Goal: Task Accomplishment & Management: Manage account settings

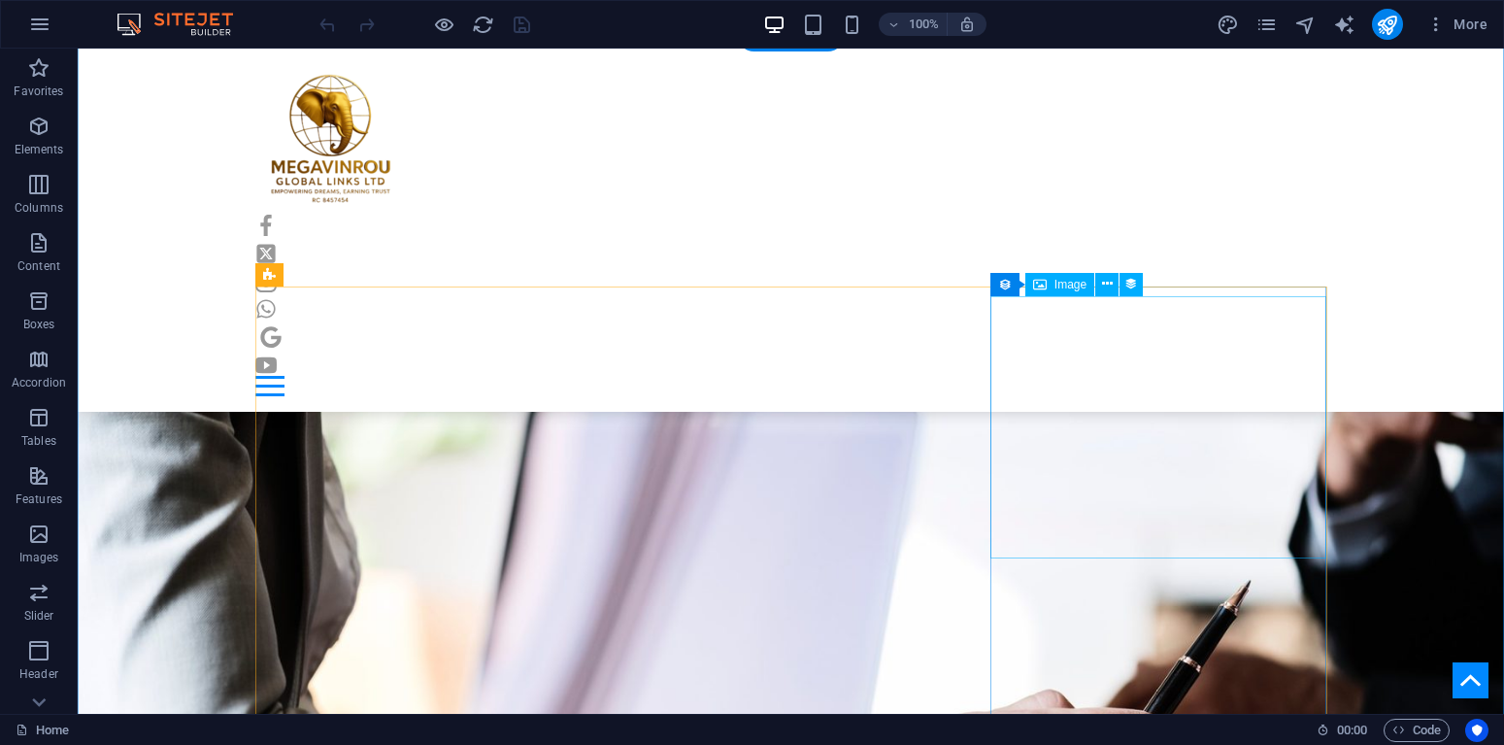
scroll to position [1584, 0]
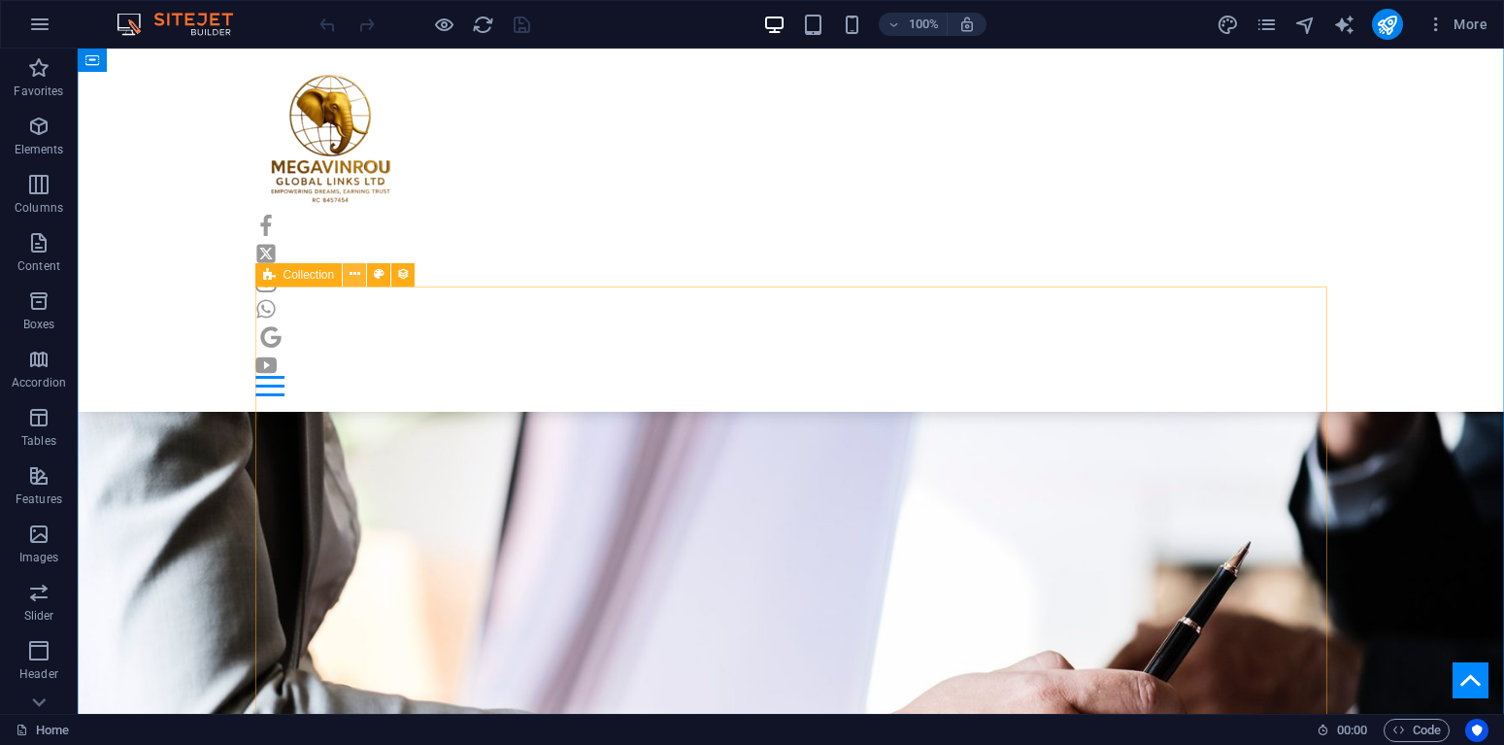
click at [361, 280] on button at bounding box center [354, 274] width 23 height 23
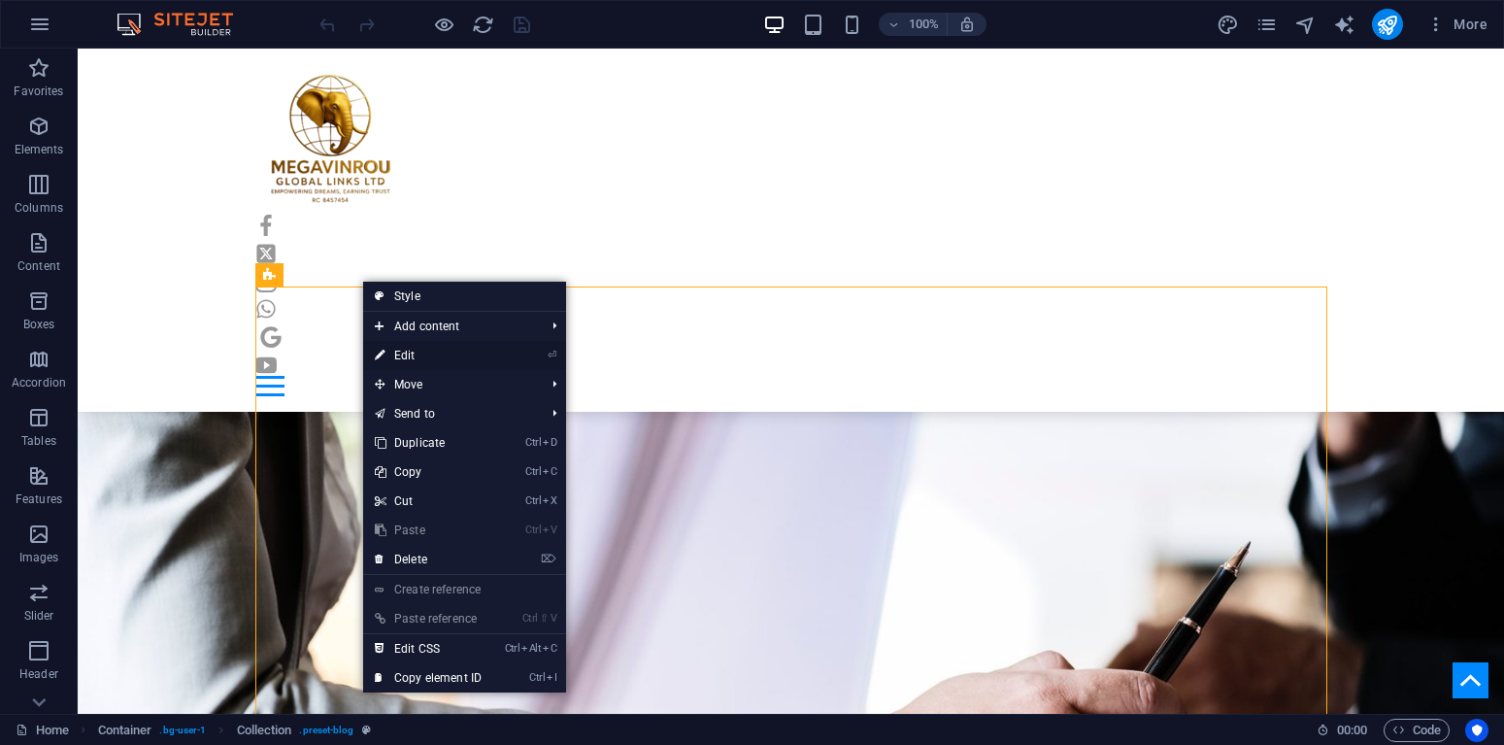
click at [425, 348] on link "⏎ Edit" at bounding box center [428, 355] width 130 height 29
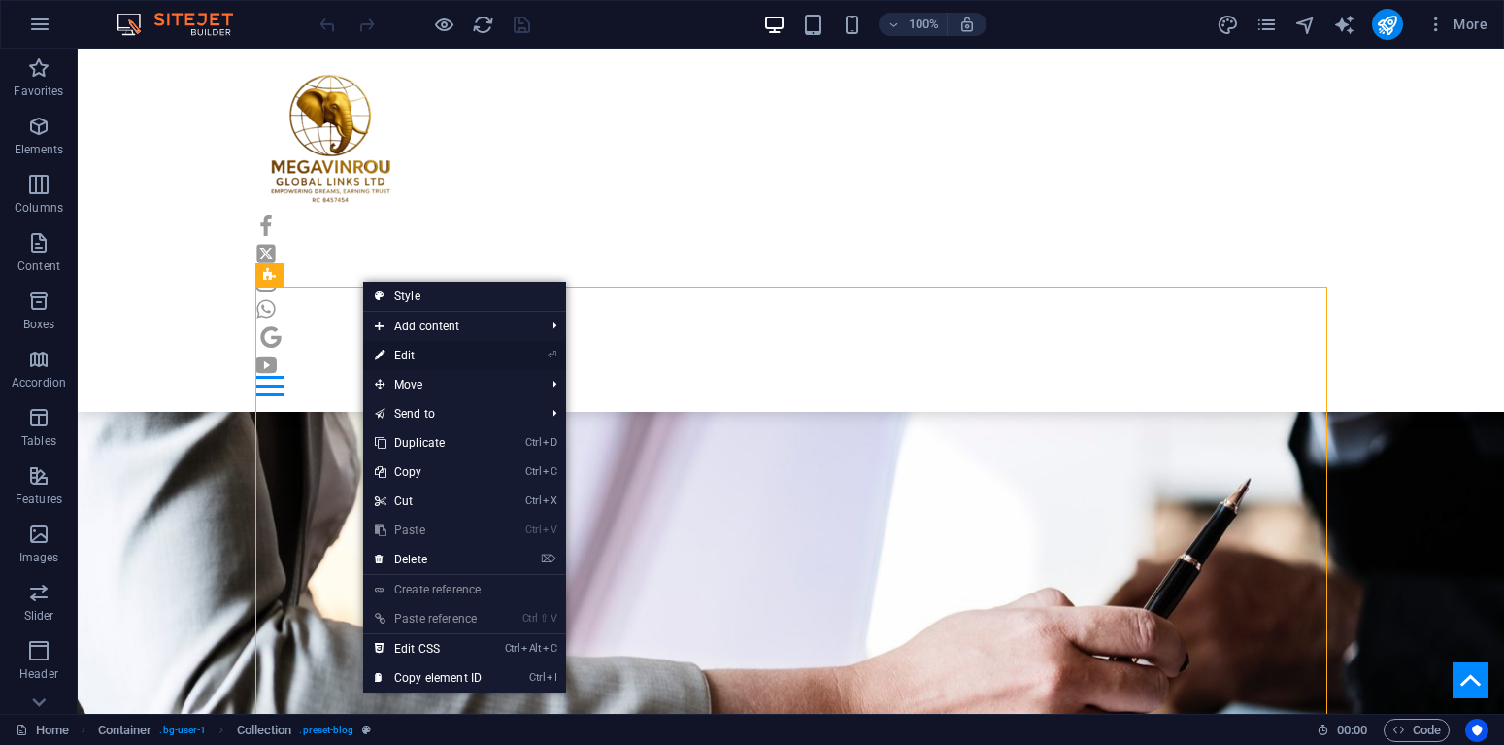
select select "columns.publishing_date_DESC"
select select "columns.status"
select select "columns.publishing_date"
select select "past"
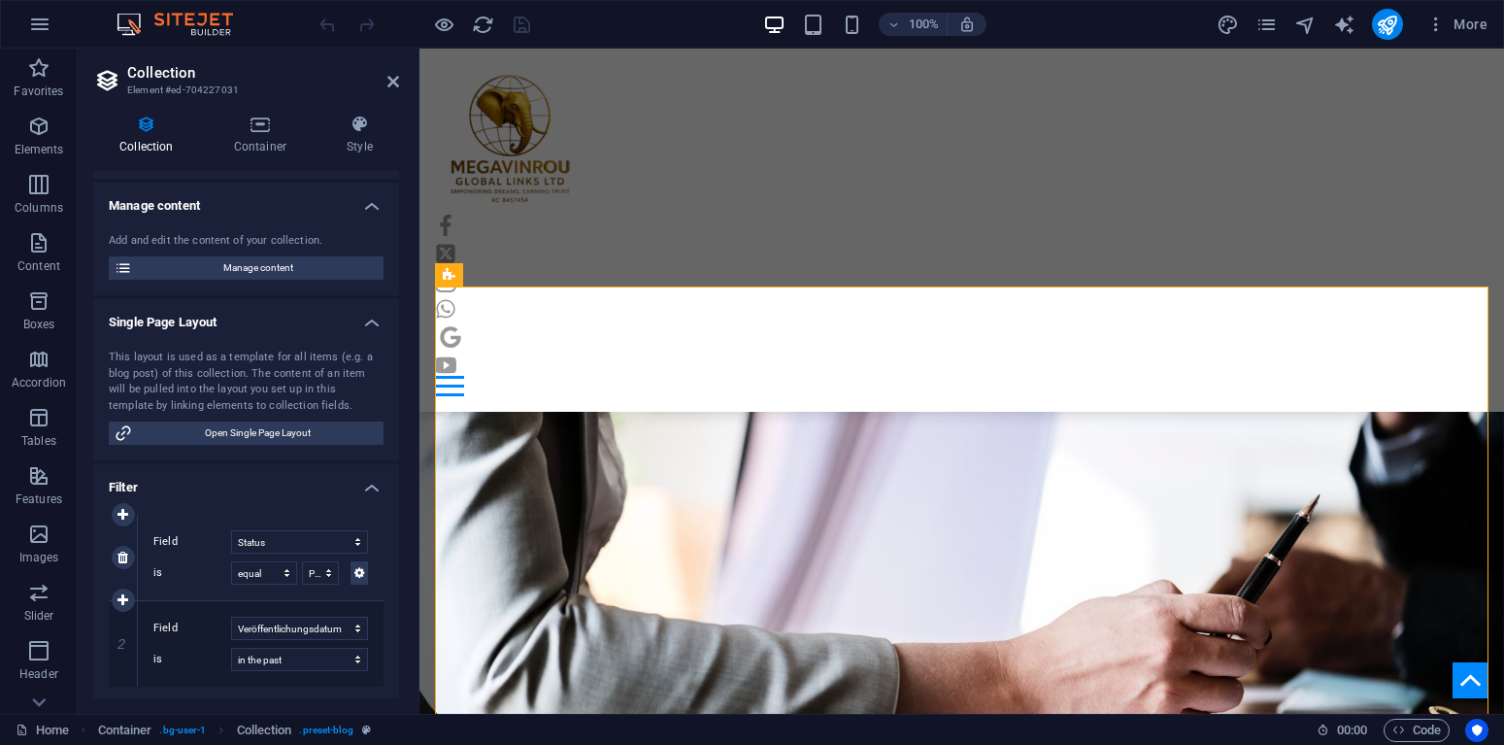
scroll to position [437, 0]
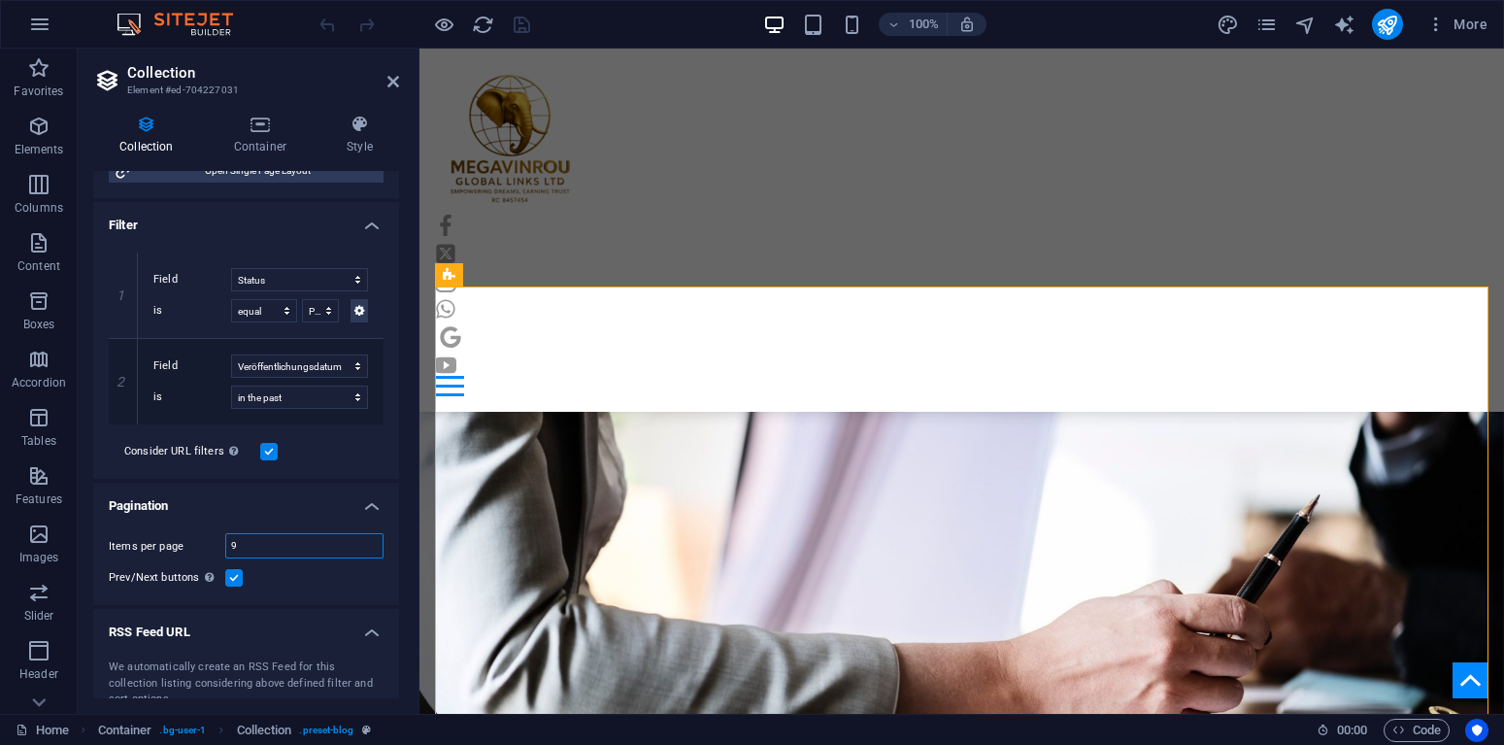
click at [256, 548] on input "9" at bounding box center [304, 545] width 156 height 23
select select "columns.publishing_date_DESC"
select select "columns.status"
select select "columns.publishing_date"
select select "past"
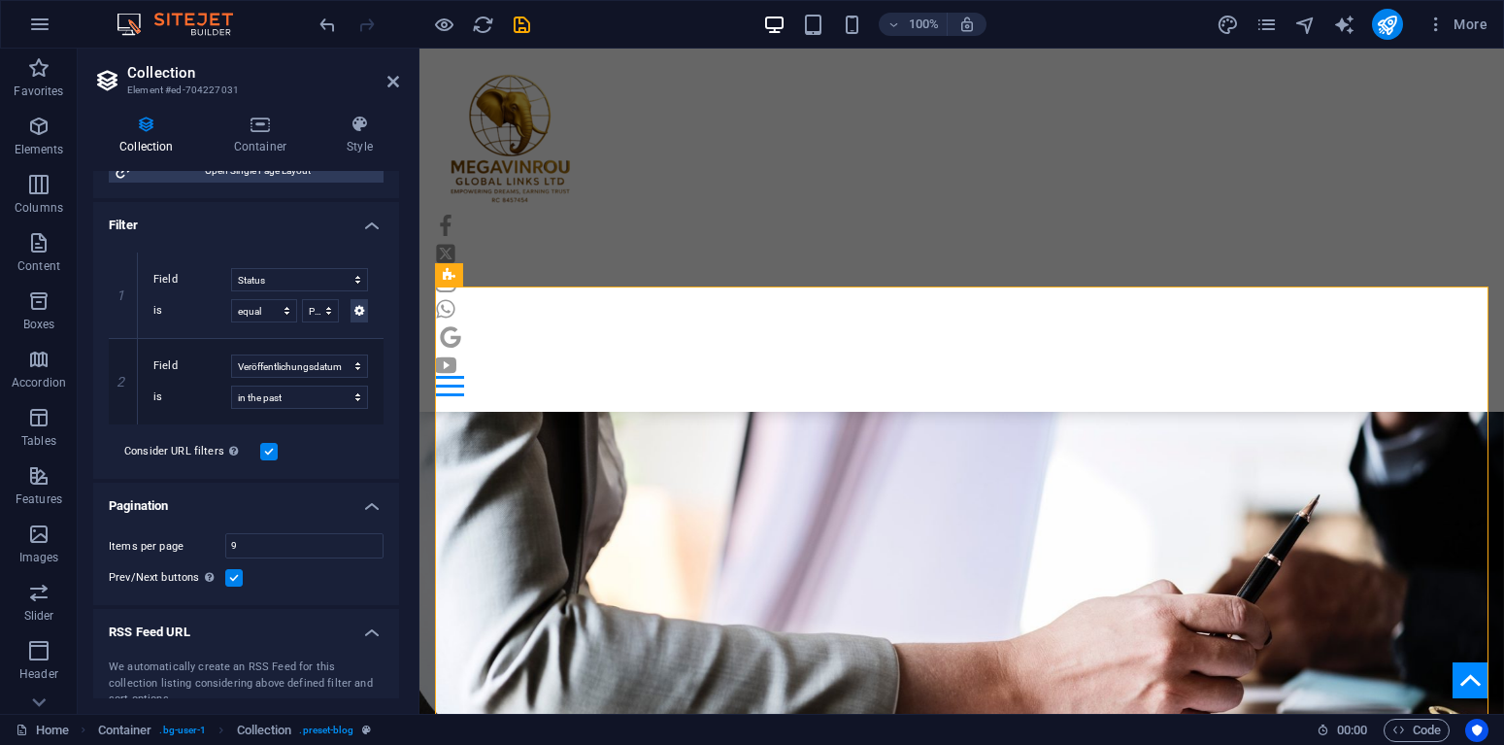
scroll to position [430, 0]
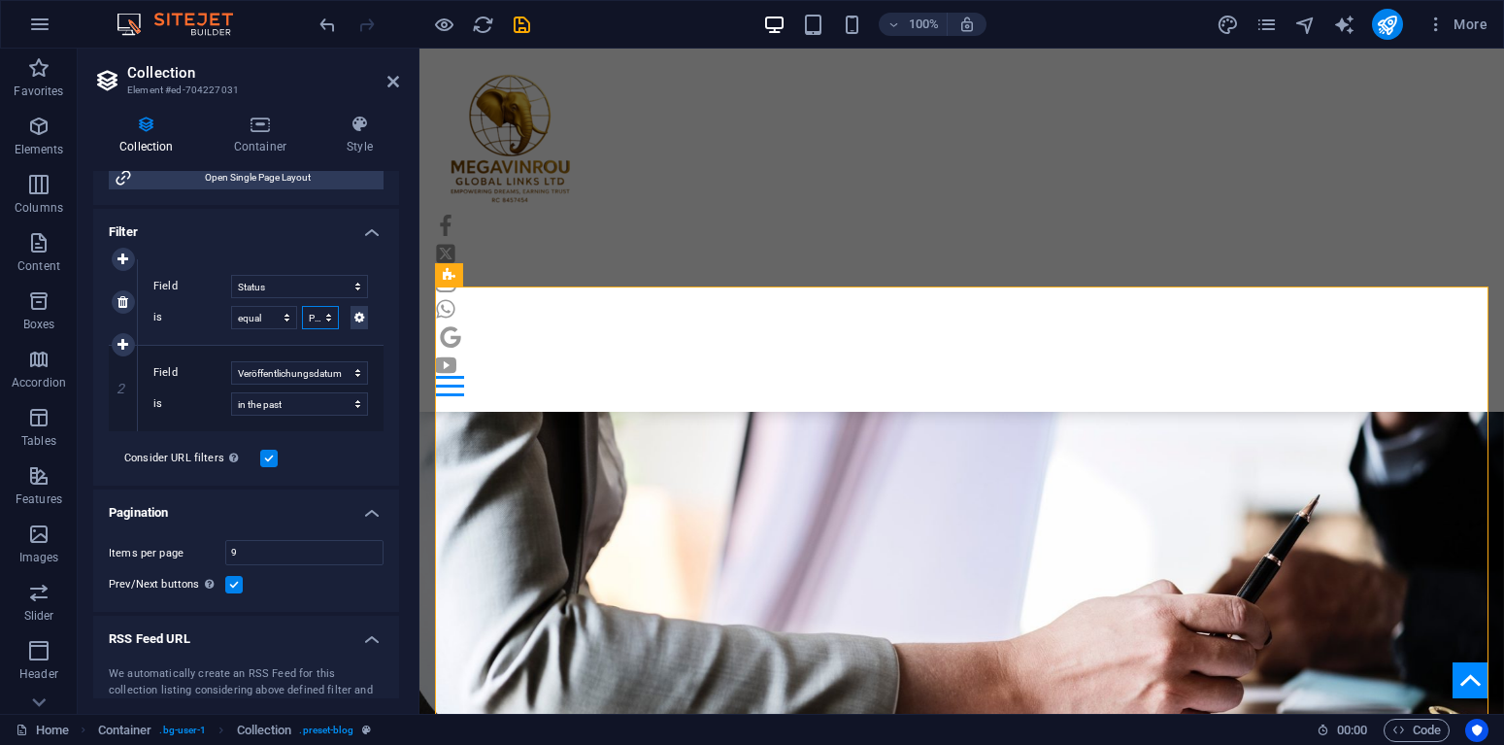
click at [302, 306] on select "Published Draft" at bounding box center [320, 317] width 37 height 23
click at [208, 335] on div "Field Created at Updated at Name Slug Kategorie Autor Veröffentlichungsdatum St…" at bounding box center [261, 301] width 246 height 85
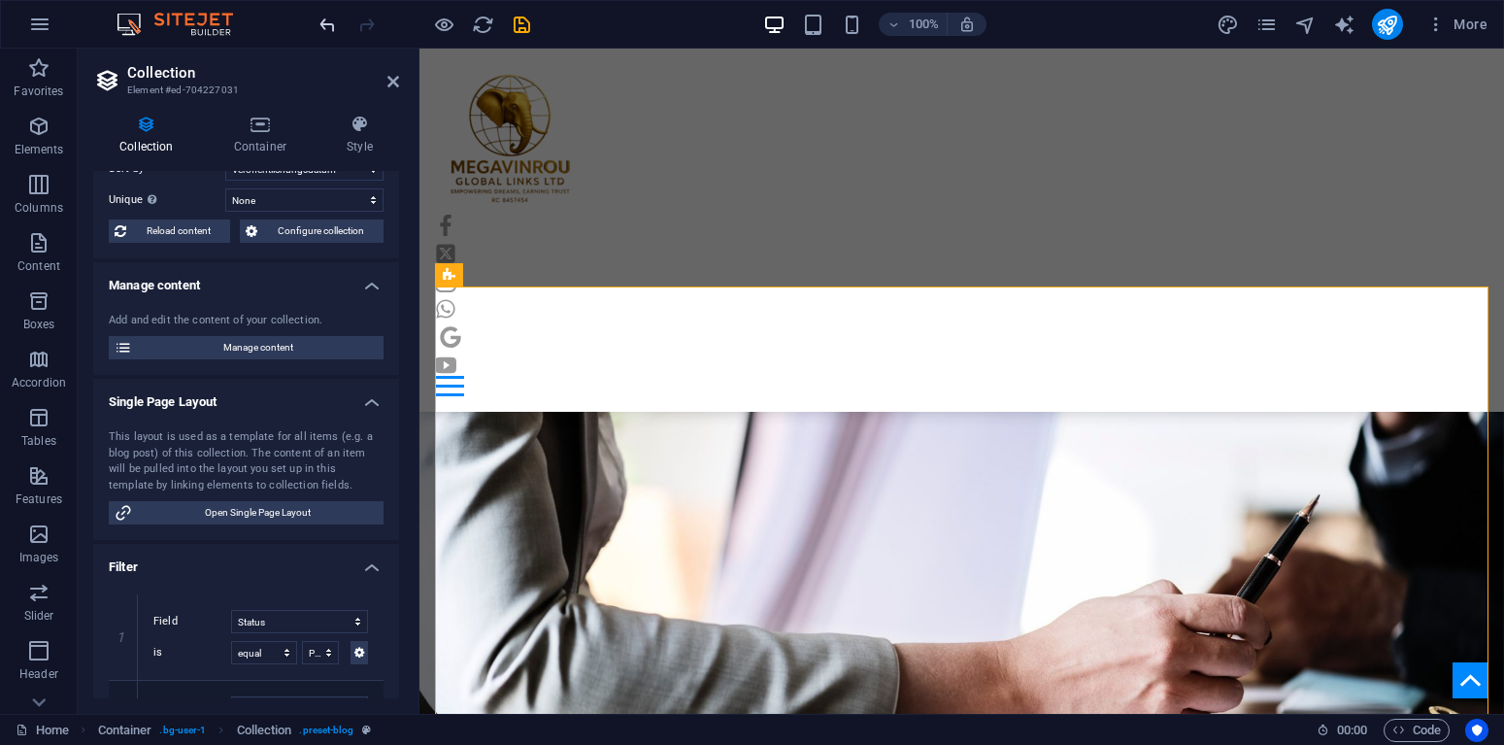
scroll to position [0, 0]
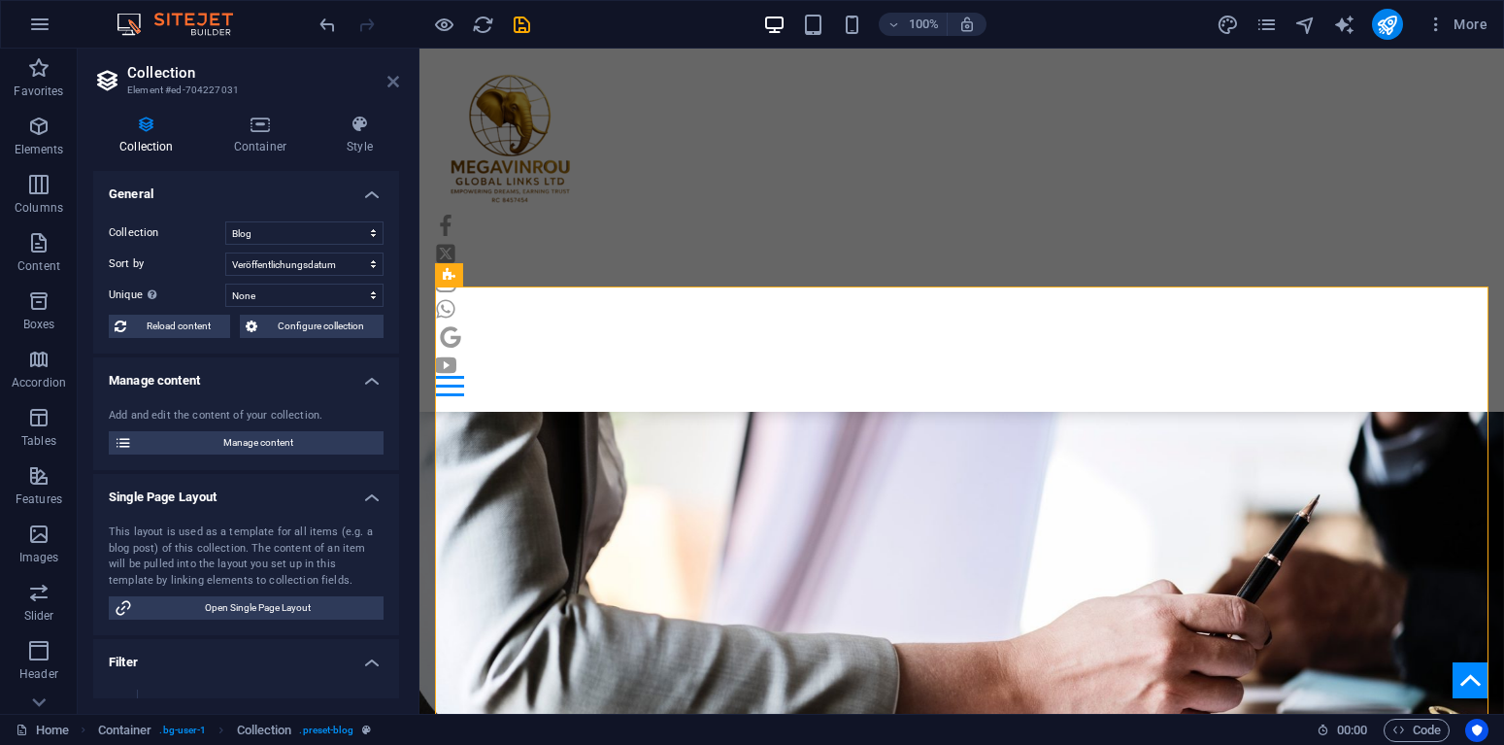
click at [393, 84] on icon at bounding box center [393, 82] width 12 height 16
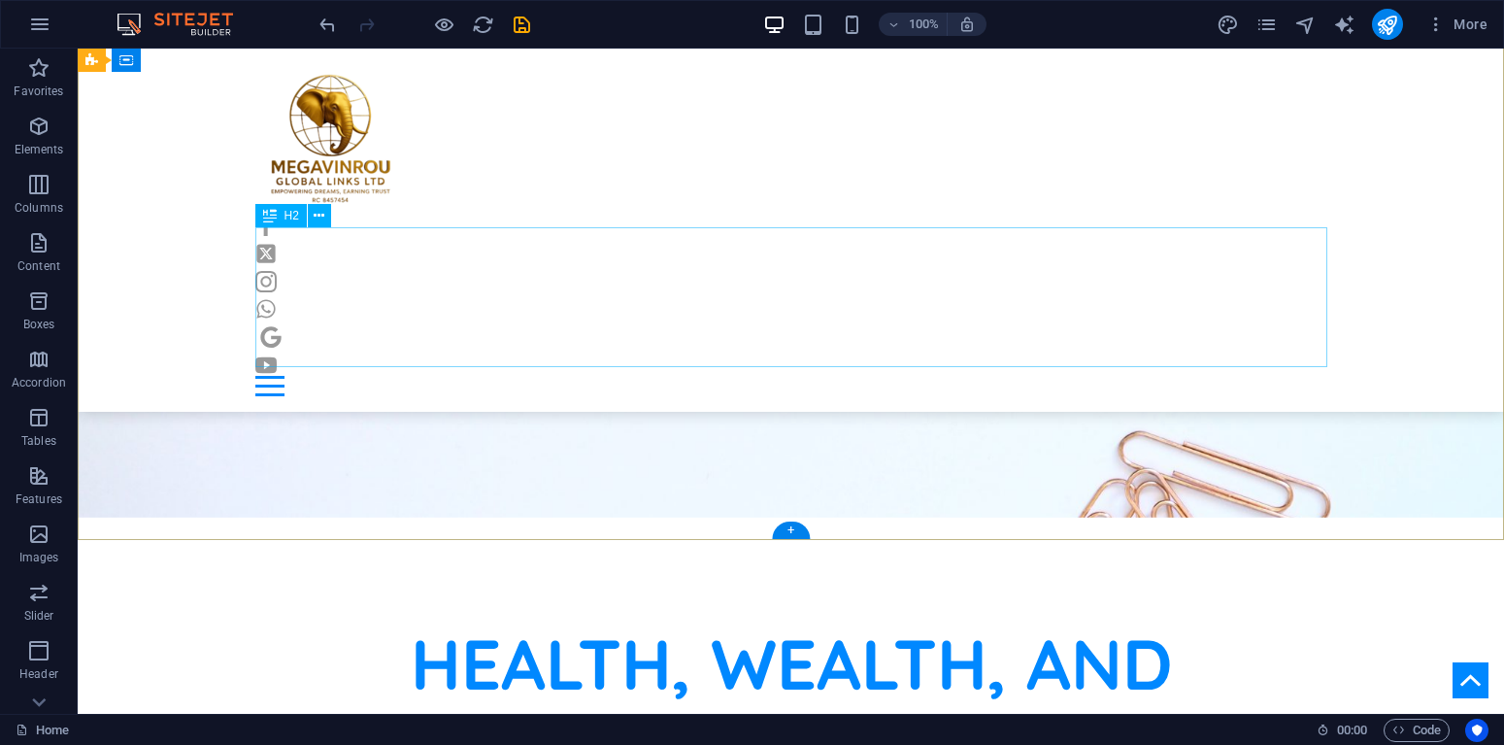
scroll to position [693, 0]
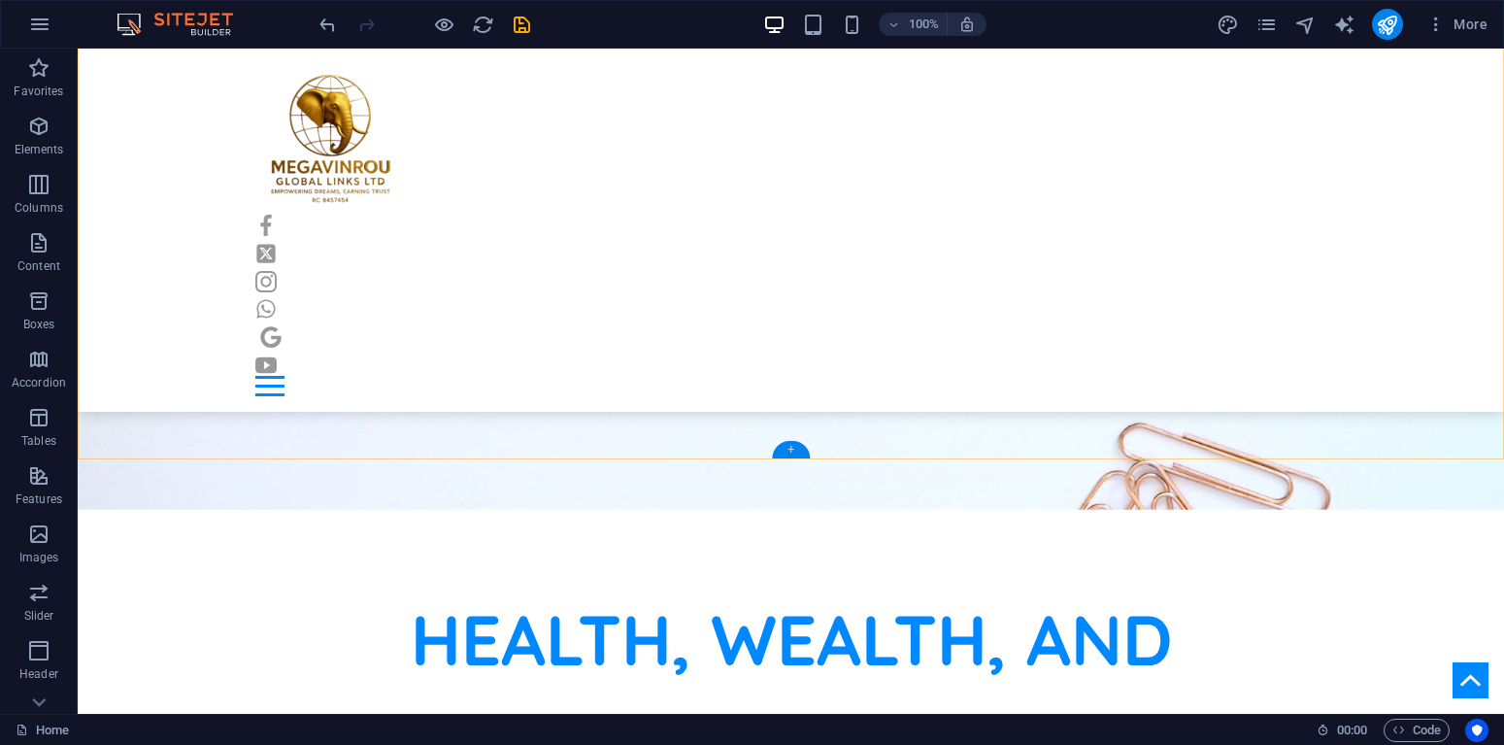
click at [788, 449] on div "+" at bounding box center [791, 449] width 38 height 17
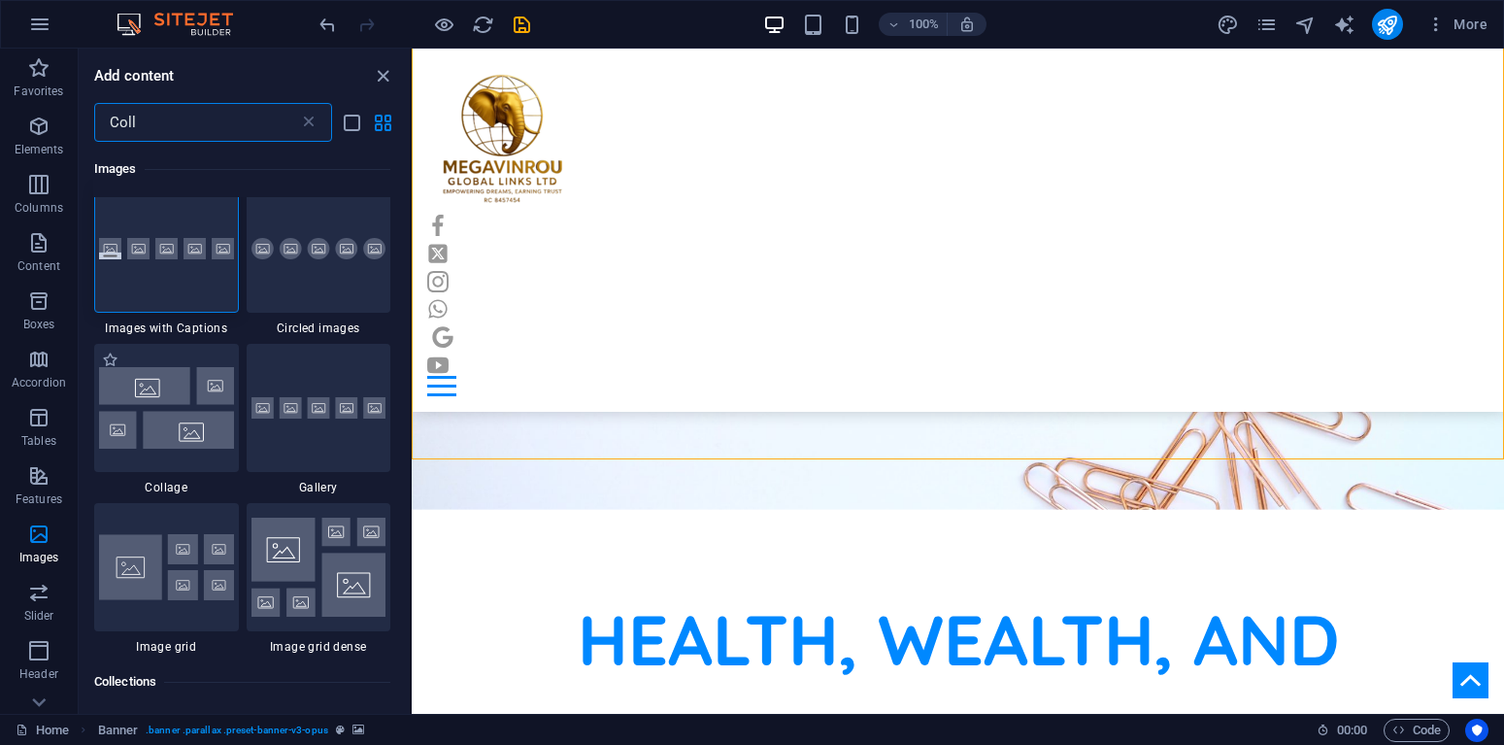
scroll to position [0, 0]
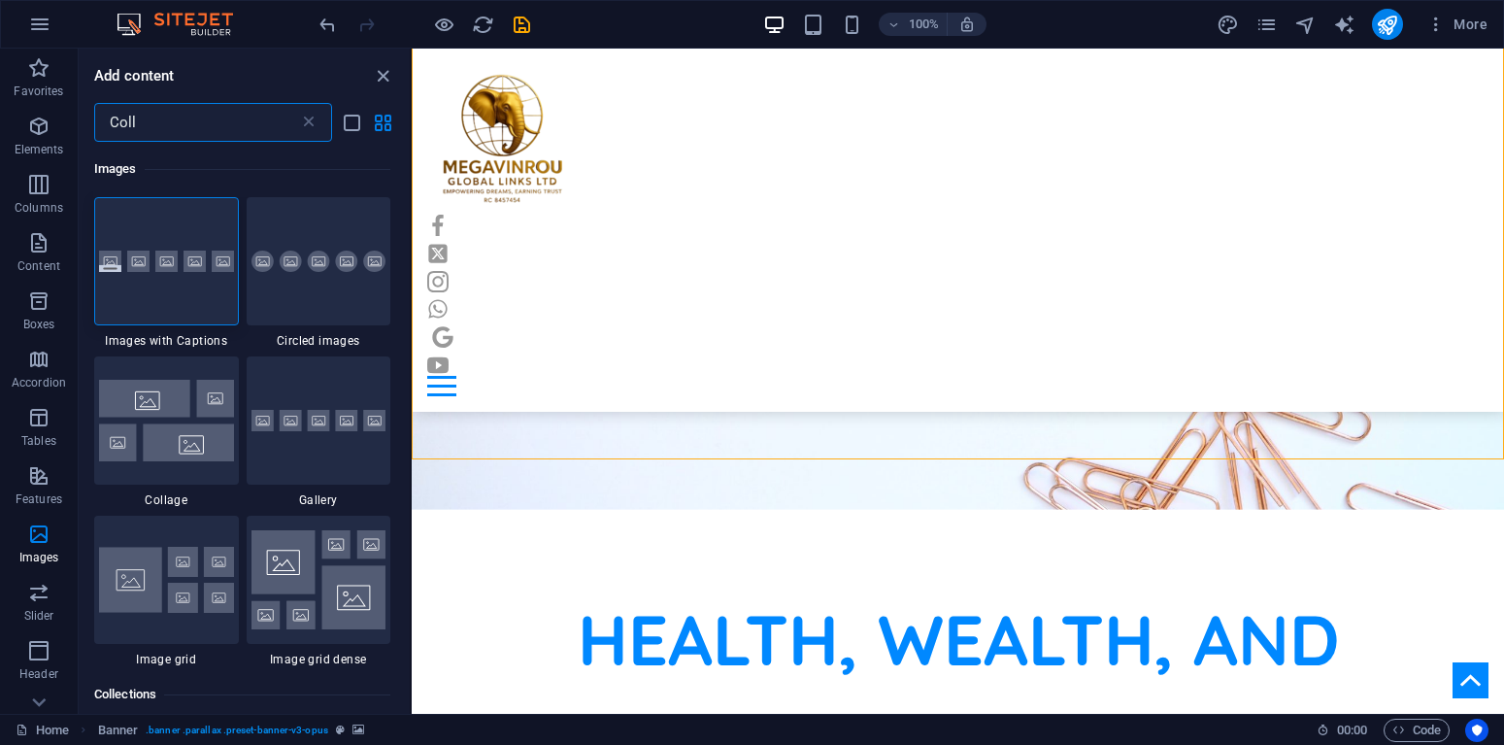
type input "Coll"
